Goal: Task Accomplishment & Management: Use online tool/utility

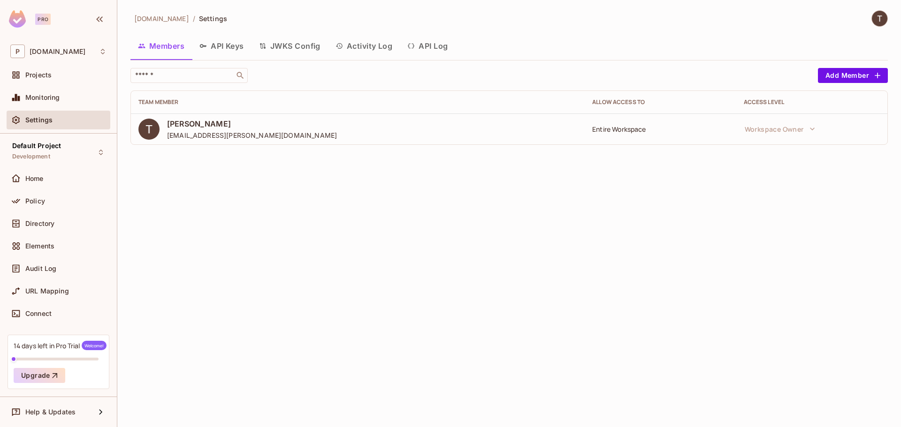
click at [204, 218] on div "primecorp.io / Settings Members API Keys JWKS Config Activity Log API Log ​ Add…" at bounding box center [509, 213] width 784 height 427
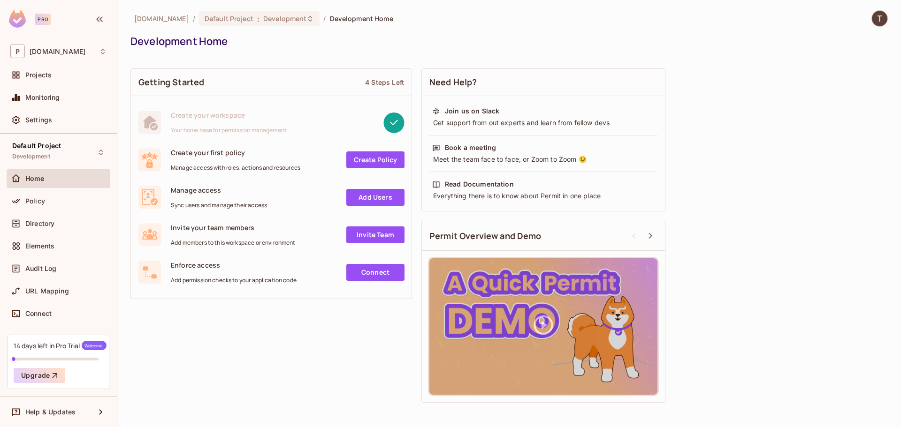
click at [202, 412] on div "primecorp.io / Default Project : Development / Development Home Development Hom…" at bounding box center [509, 213] width 784 height 427
click at [103, 58] on div "P primecorp.io" at bounding box center [58, 52] width 96 height 14
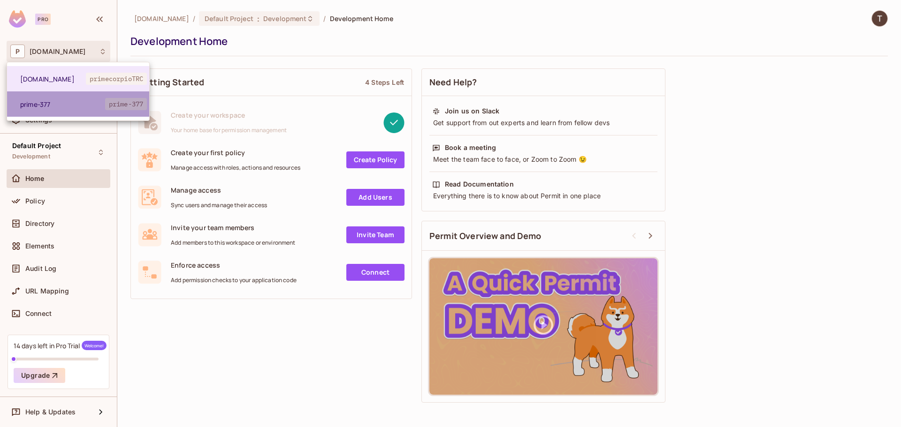
click at [63, 104] on span "prime-377" at bounding box center [62, 104] width 85 height 9
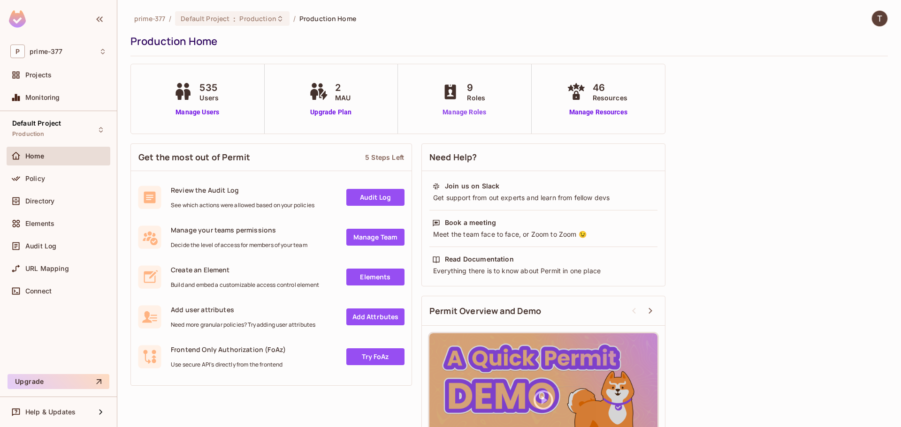
click at [464, 113] on link "Manage Roles" at bounding box center [464, 112] width 51 height 10
click at [65, 49] on div "P prime-377" at bounding box center [58, 52] width 96 height 14
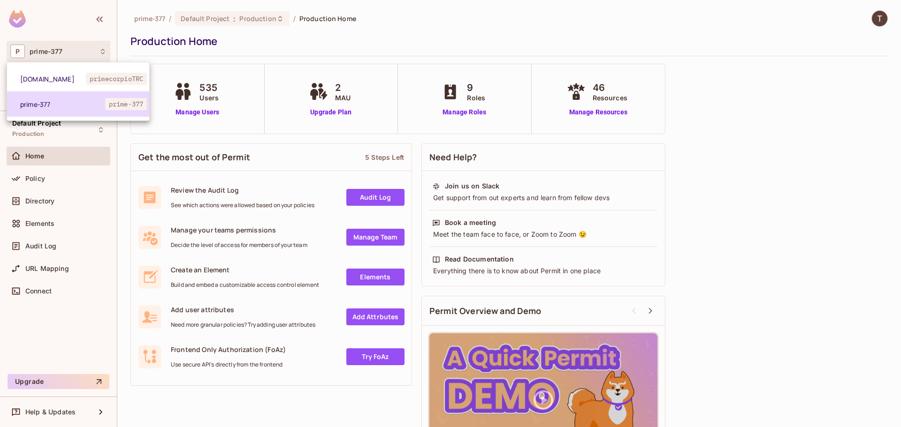
click at [108, 111] on li "prime-377 prime-377" at bounding box center [78, 104] width 142 height 25
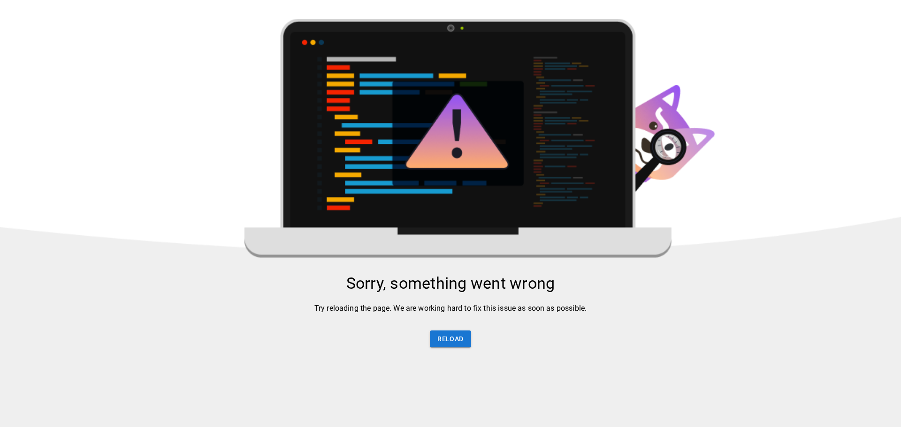
click at [38, 74] on html "Sorry, something went wrong Try reloading the page. We are working hard to fix …" at bounding box center [450, 270] width 901 height 541
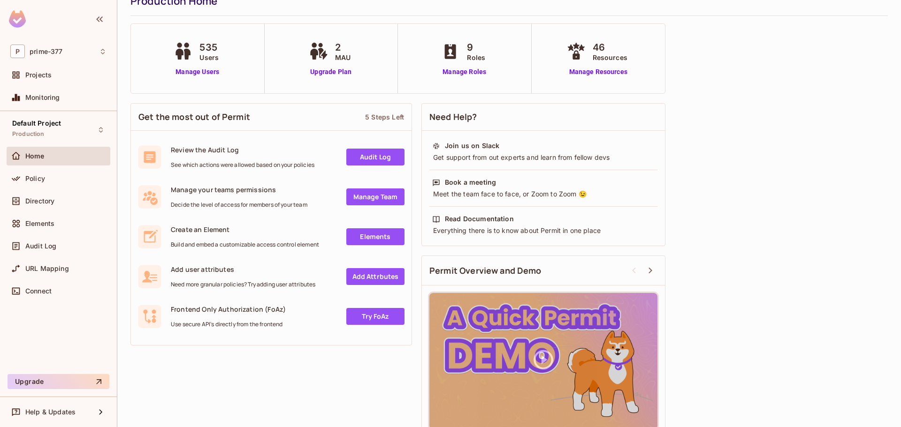
scroll to position [8, 0]
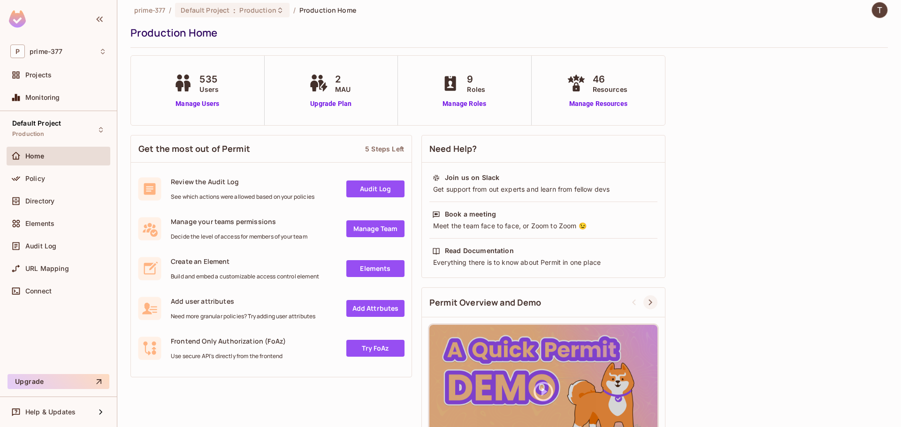
click at [656, 305] on div at bounding box center [650, 303] width 14 height 14
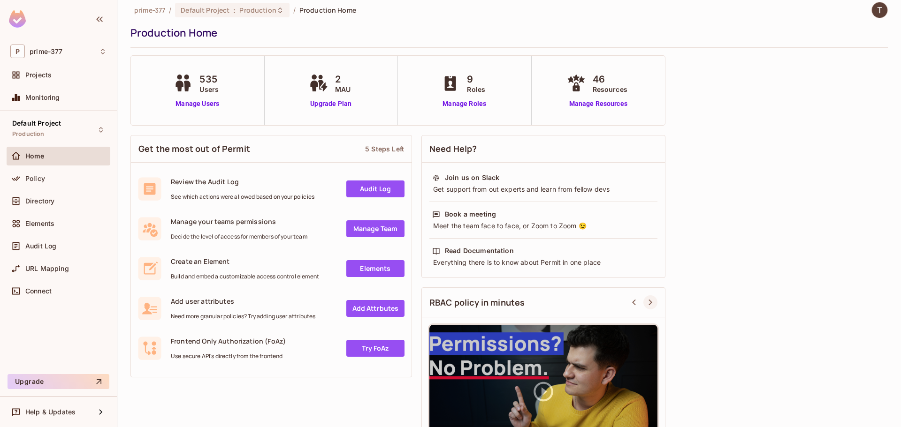
click at [648, 305] on icon at bounding box center [650, 302] width 11 height 11
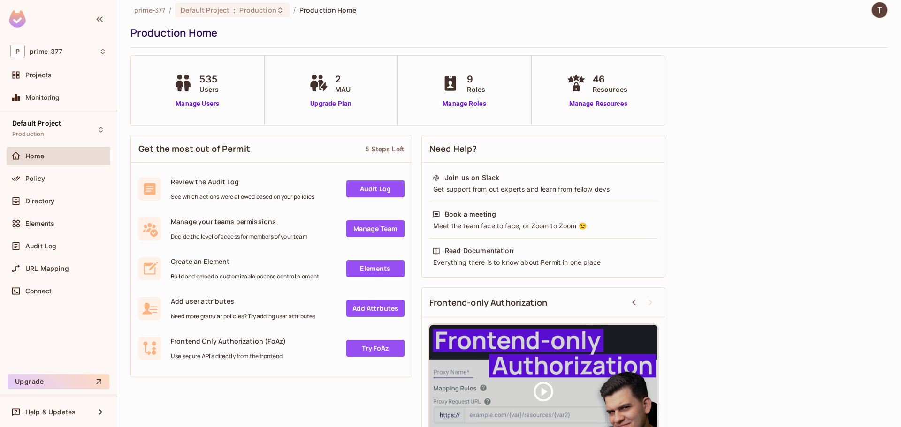
click at [764, 191] on div "Get the most out of Permit 5 Steps Left Review the Audit Log See which actions …" at bounding box center [508, 302] width 757 height 344
click at [62, 180] on div "Policy" at bounding box center [65, 179] width 81 height 8
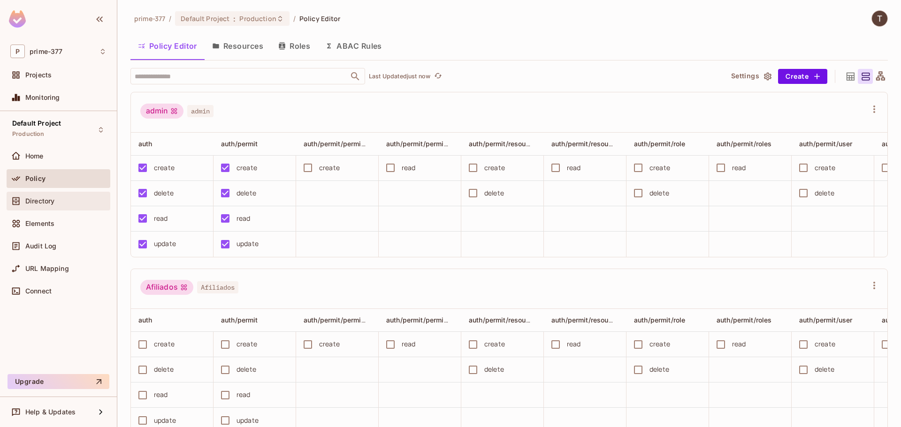
click at [84, 208] on div "Directory" at bounding box center [59, 201] width 104 height 19
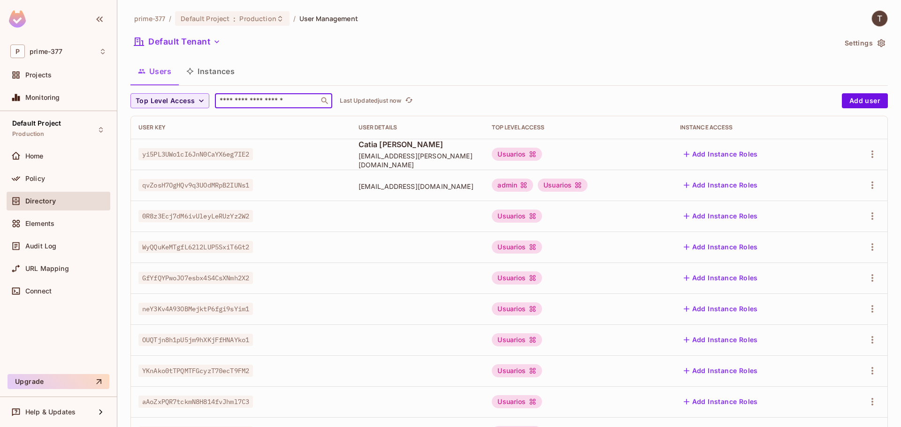
click at [259, 106] on input "text" at bounding box center [267, 100] width 99 height 9
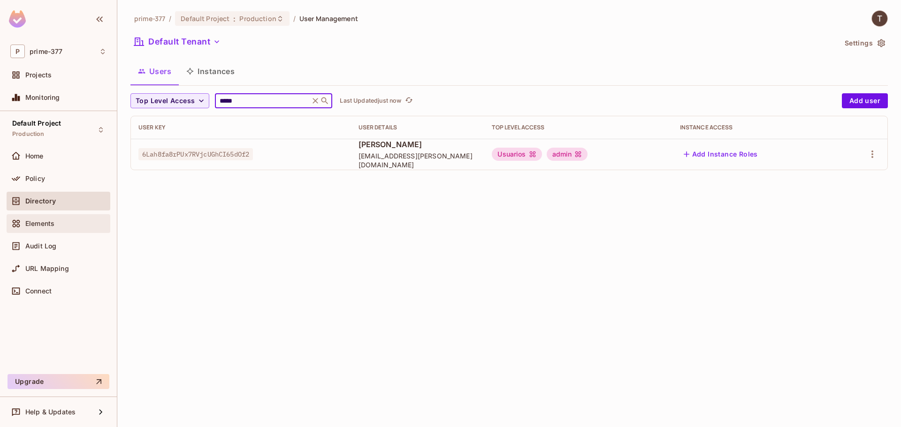
type input "*****"
click at [57, 226] on div "Elements" at bounding box center [65, 224] width 81 height 8
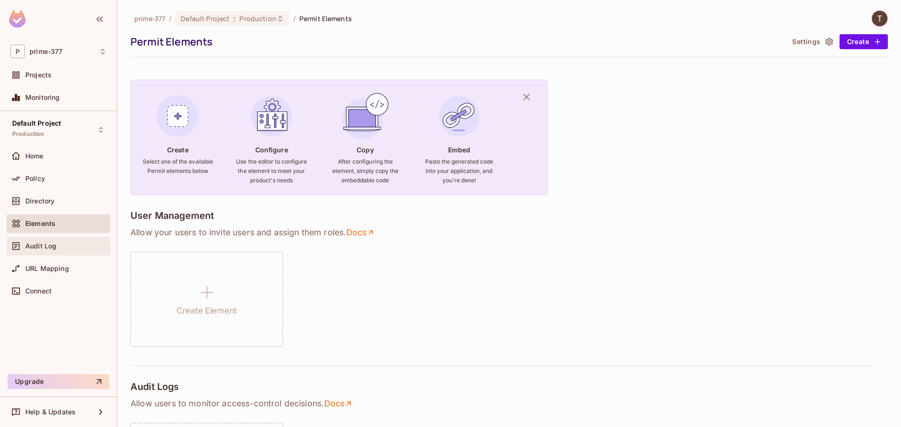
click at [55, 252] on div "Audit Log" at bounding box center [59, 246] width 104 height 19
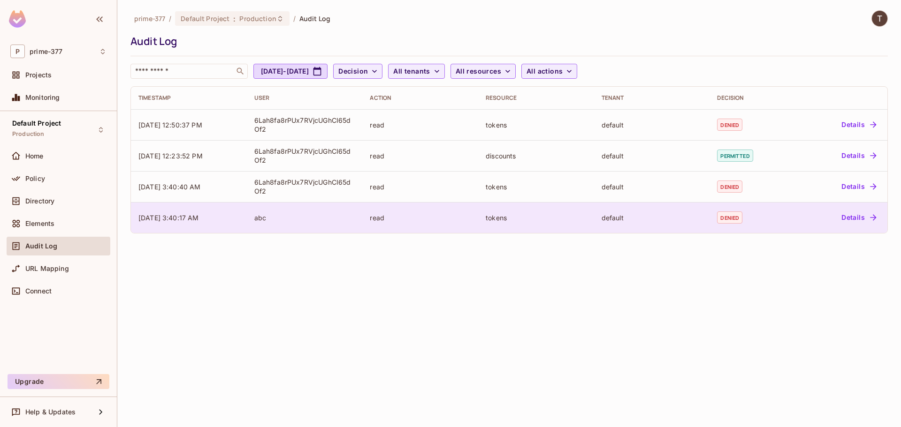
click at [287, 224] on td "abc" at bounding box center [305, 217] width 116 height 31
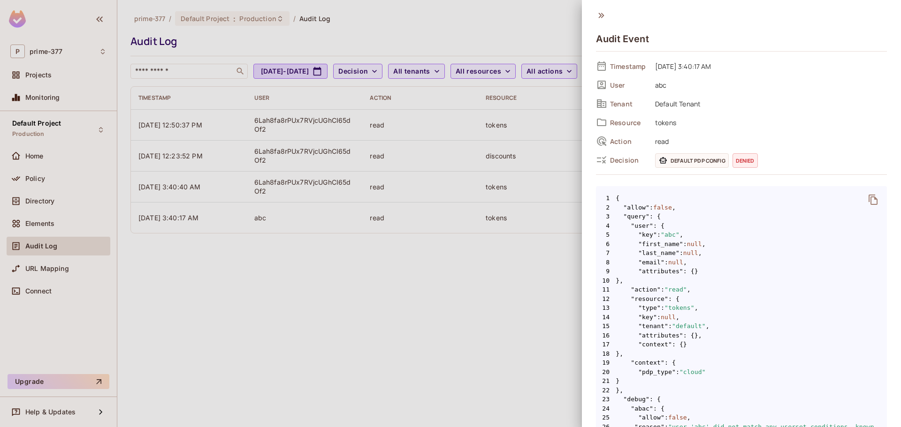
click at [391, 280] on div at bounding box center [450, 213] width 901 height 427
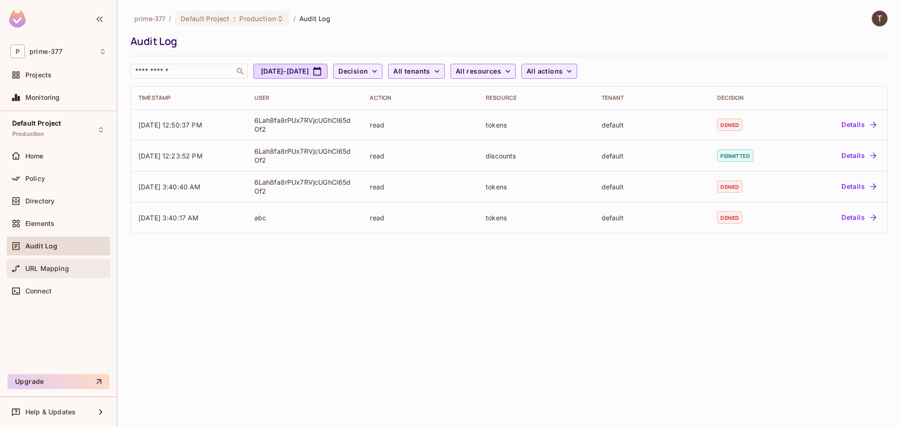
click at [48, 275] on div "URL Mapping" at bounding box center [59, 268] width 104 height 19
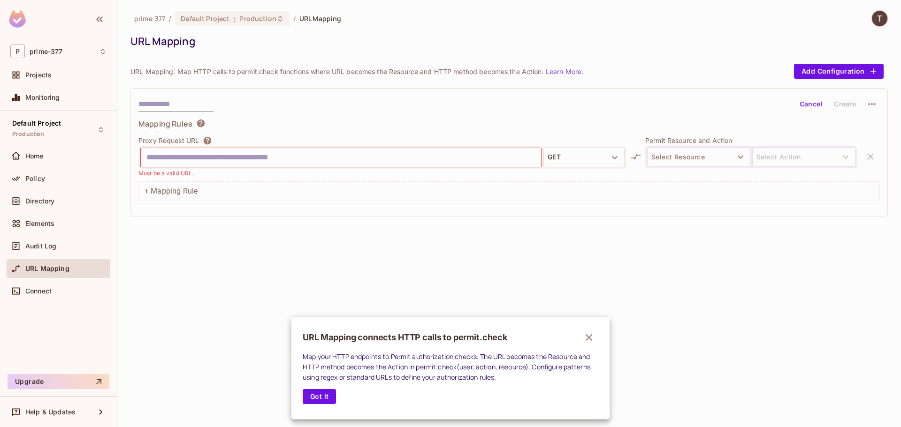
click at [167, 255] on div at bounding box center [450, 213] width 901 height 427
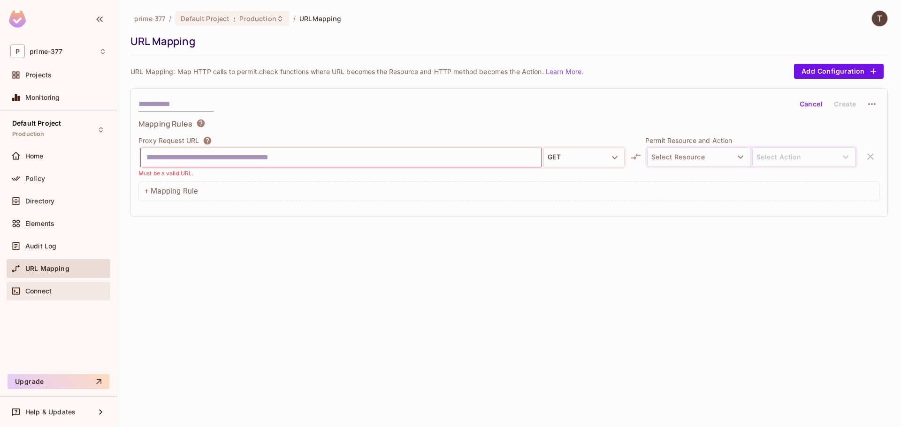
click at [65, 293] on div "Connect" at bounding box center [65, 292] width 81 height 8
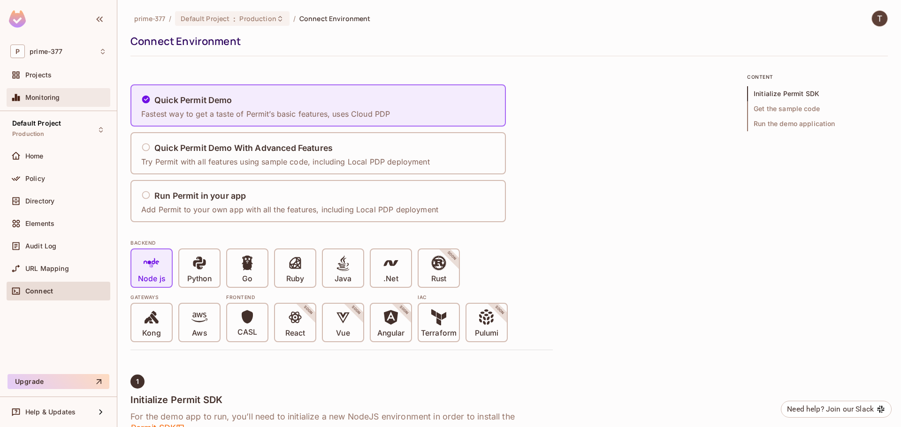
click at [67, 106] on div "Monitoring" at bounding box center [59, 97] width 104 height 19
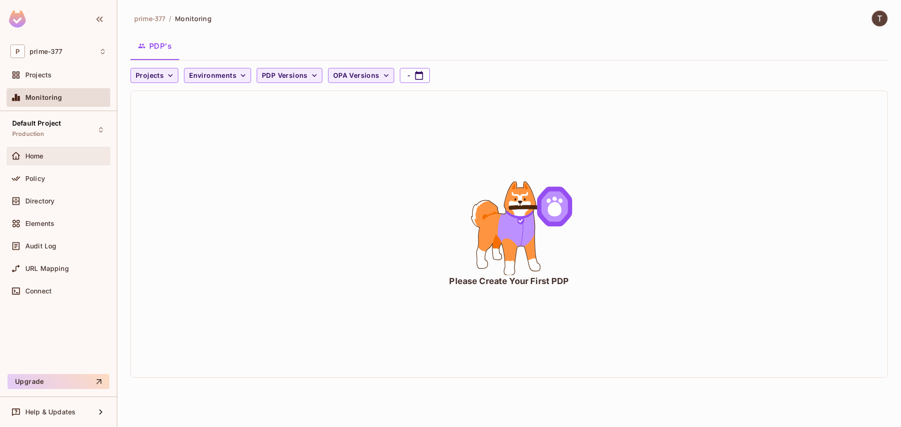
click at [55, 159] on div "Home" at bounding box center [65, 157] width 81 height 8
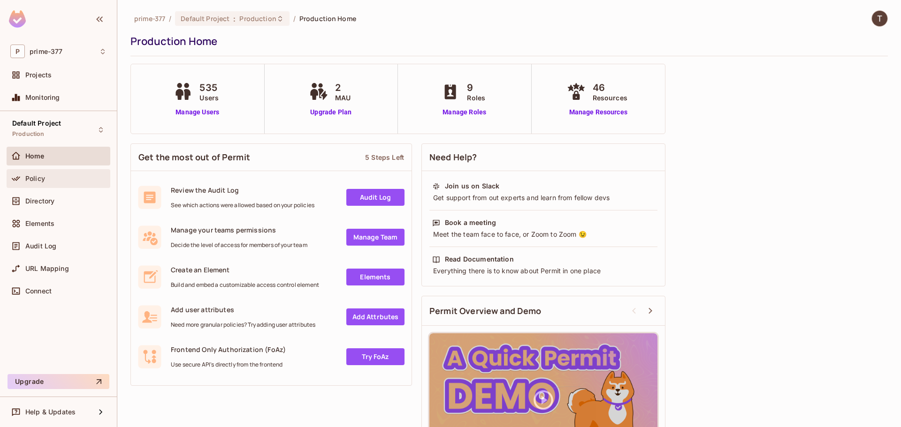
click at [43, 183] on div "Policy" at bounding box center [58, 178] width 96 height 11
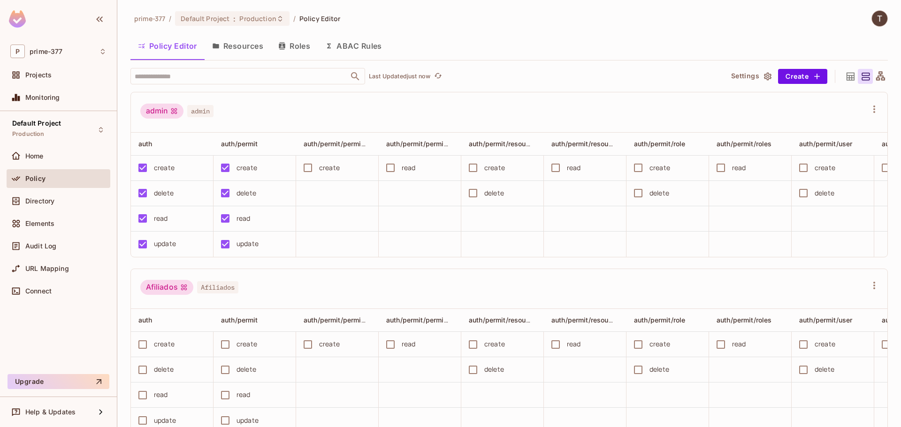
click at [299, 47] on button "Roles" at bounding box center [294, 45] width 47 height 23
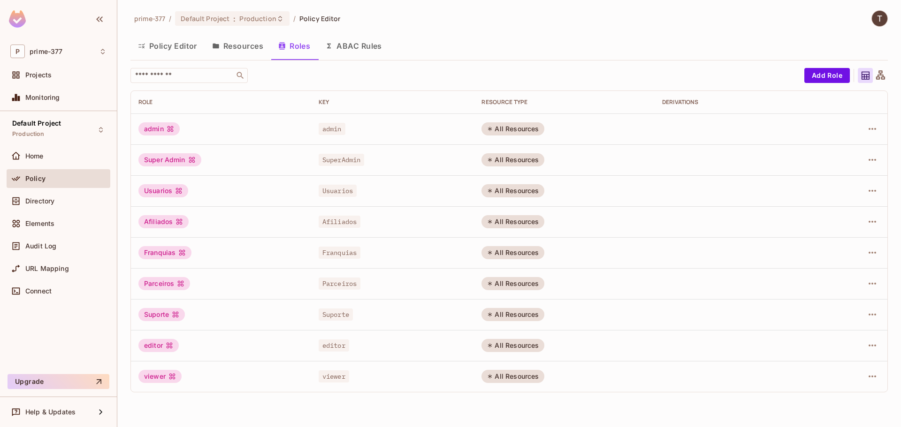
click at [251, 51] on button "Resources" at bounding box center [238, 45] width 66 height 23
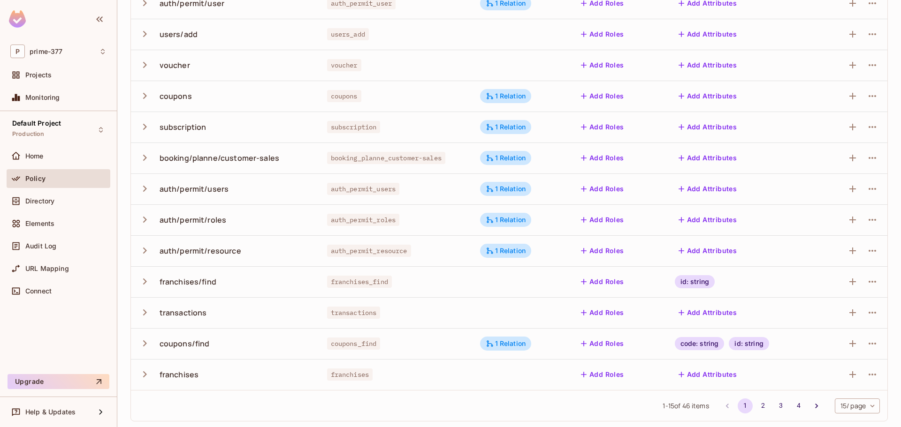
scroll to position [190, 0]
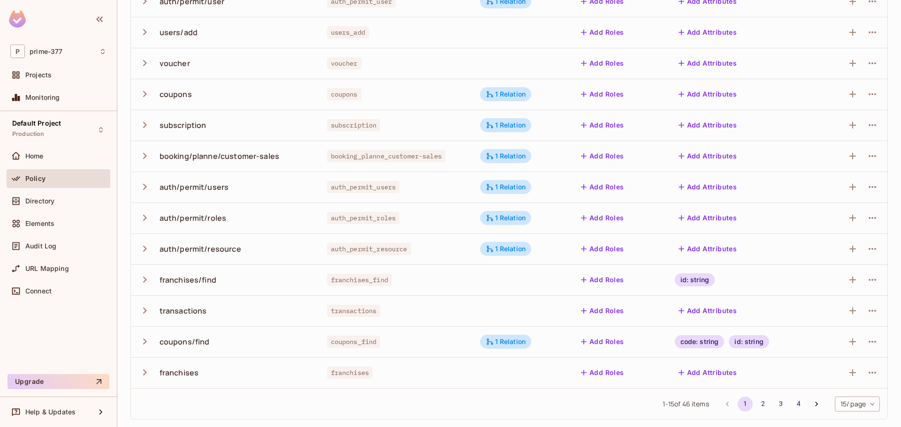
click at [772, 407] on li "3" at bounding box center [781, 404] width 18 height 15
click at [756, 406] on button "2" at bounding box center [762, 404] width 15 height 15
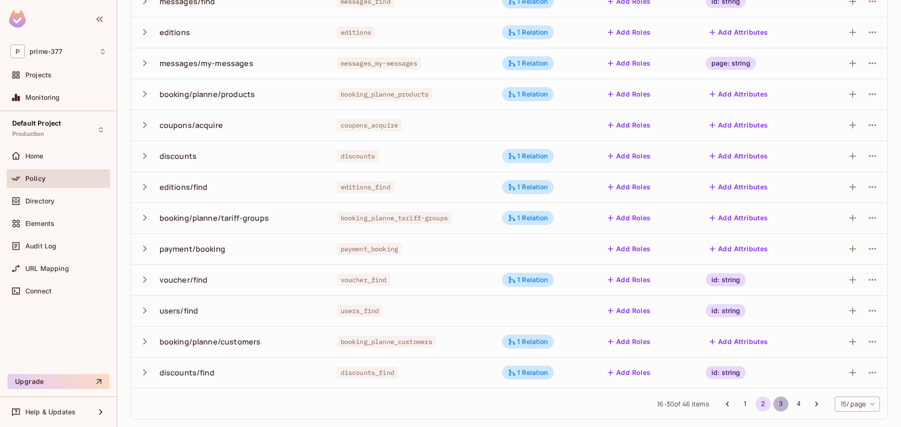
click at [776, 404] on button "3" at bounding box center [780, 404] width 15 height 15
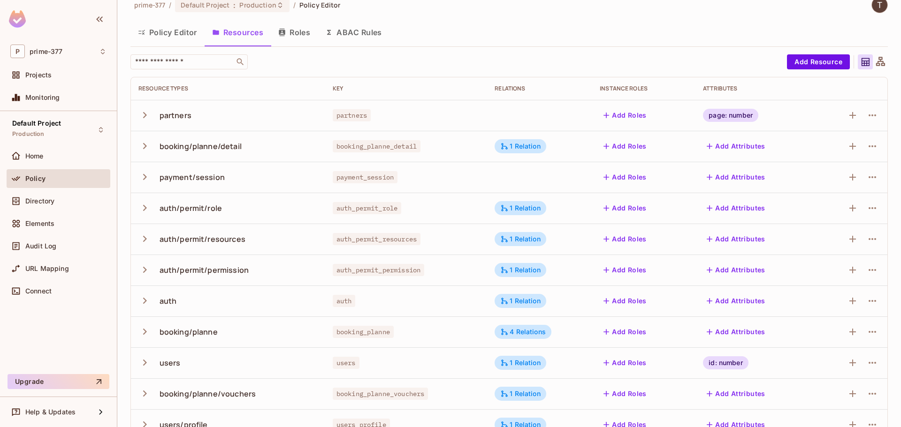
scroll to position [0, 0]
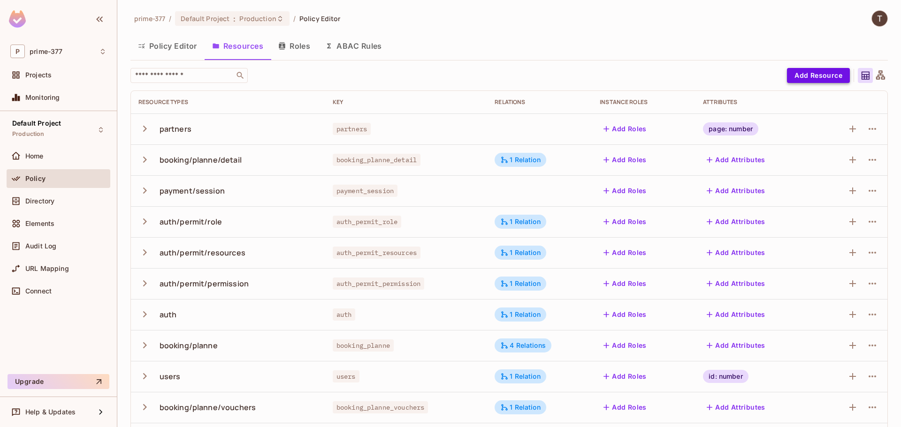
click at [810, 79] on button "Add Resource" at bounding box center [818, 75] width 63 height 15
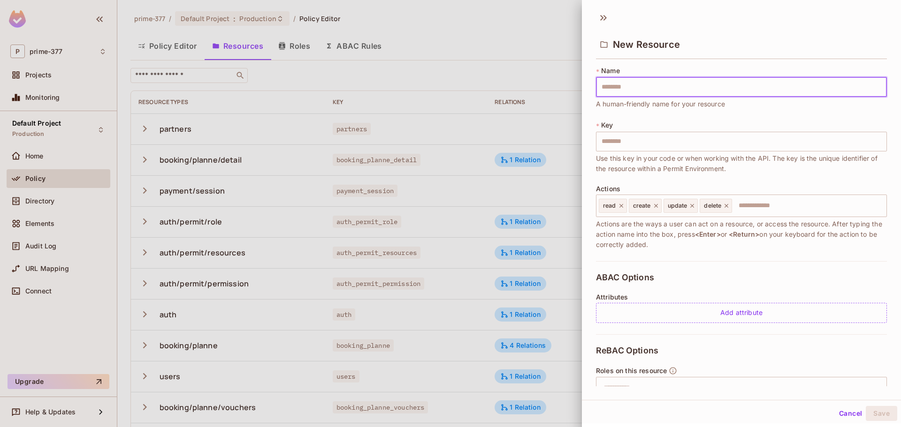
click at [655, 92] on input "text" at bounding box center [741, 87] width 291 height 20
click at [609, 127] on span "Key" at bounding box center [607, 126] width 12 height 8
click at [682, 113] on div "* Name ​ Resource name is required * Key ​ Use this key in your code or when wo…" at bounding box center [741, 163] width 291 height 195
click at [481, 42] on div at bounding box center [450, 213] width 901 height 427
